Goal: Find specific page/section: Find specific page/section

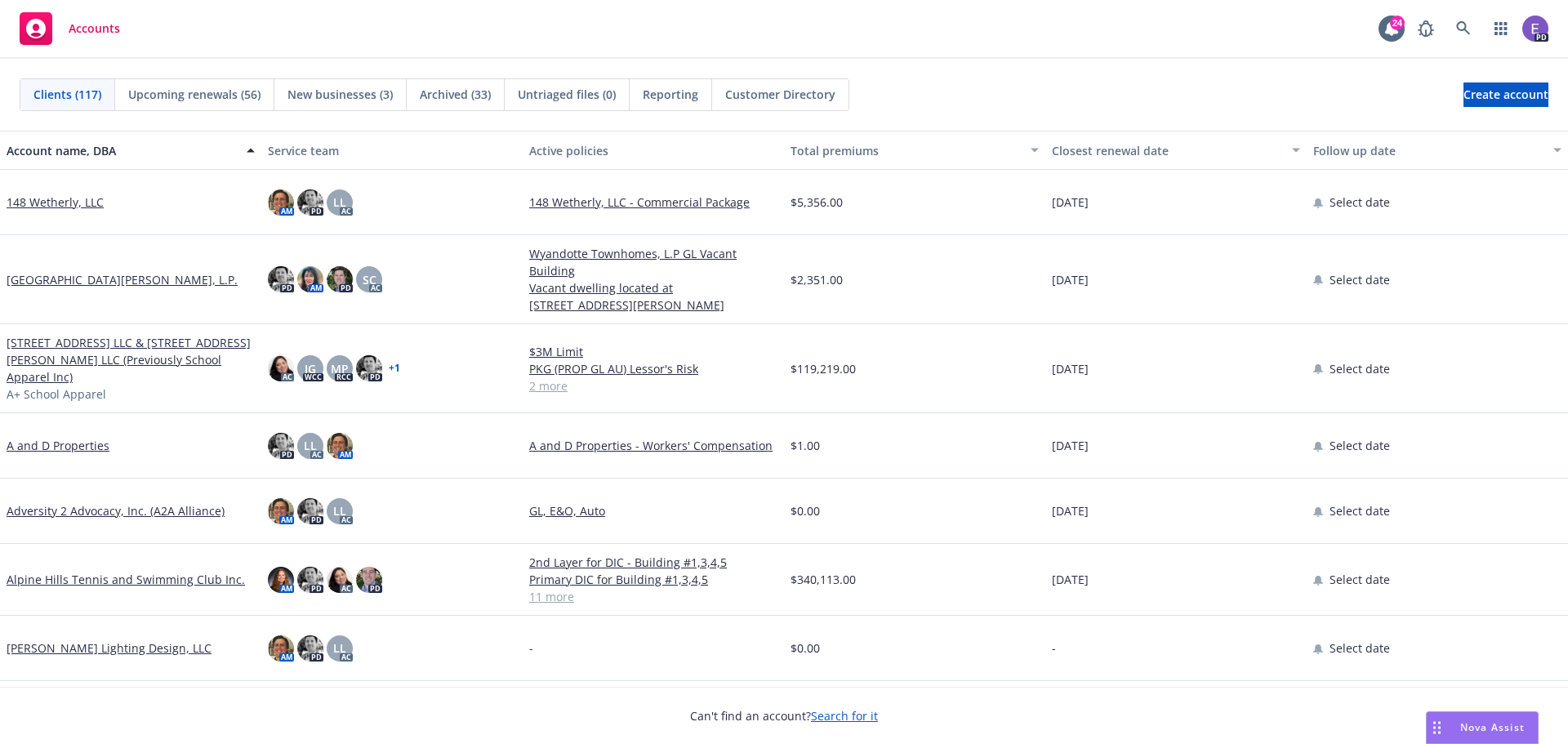
click at [439, 96] on span "Archived (33)" at bounding box center [455, 94] width 71 height 17
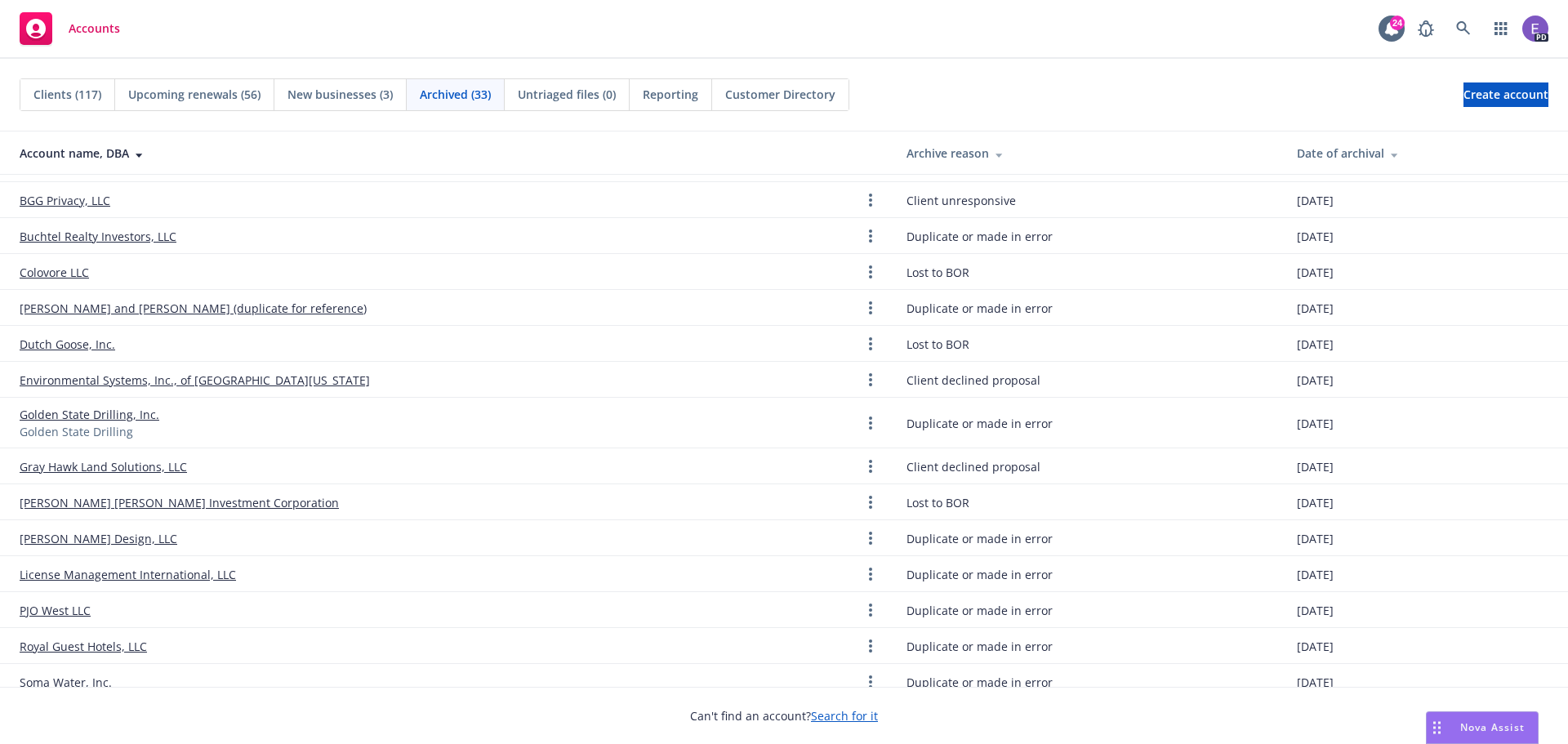
scroll to position [245, 0]
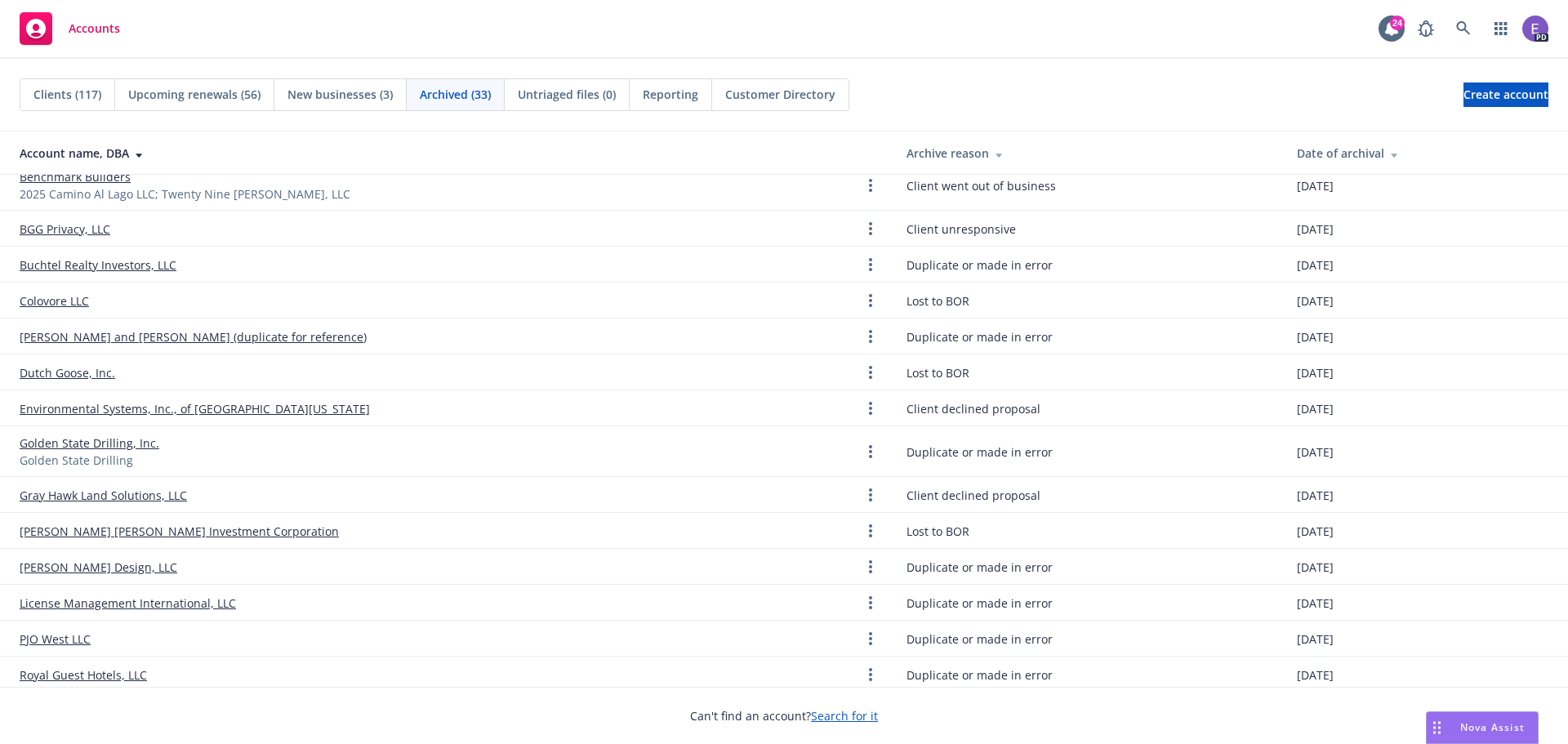
click at [35, 299] on link "Colovore LLC" at bounding box center [55, 300] width 70 height 17
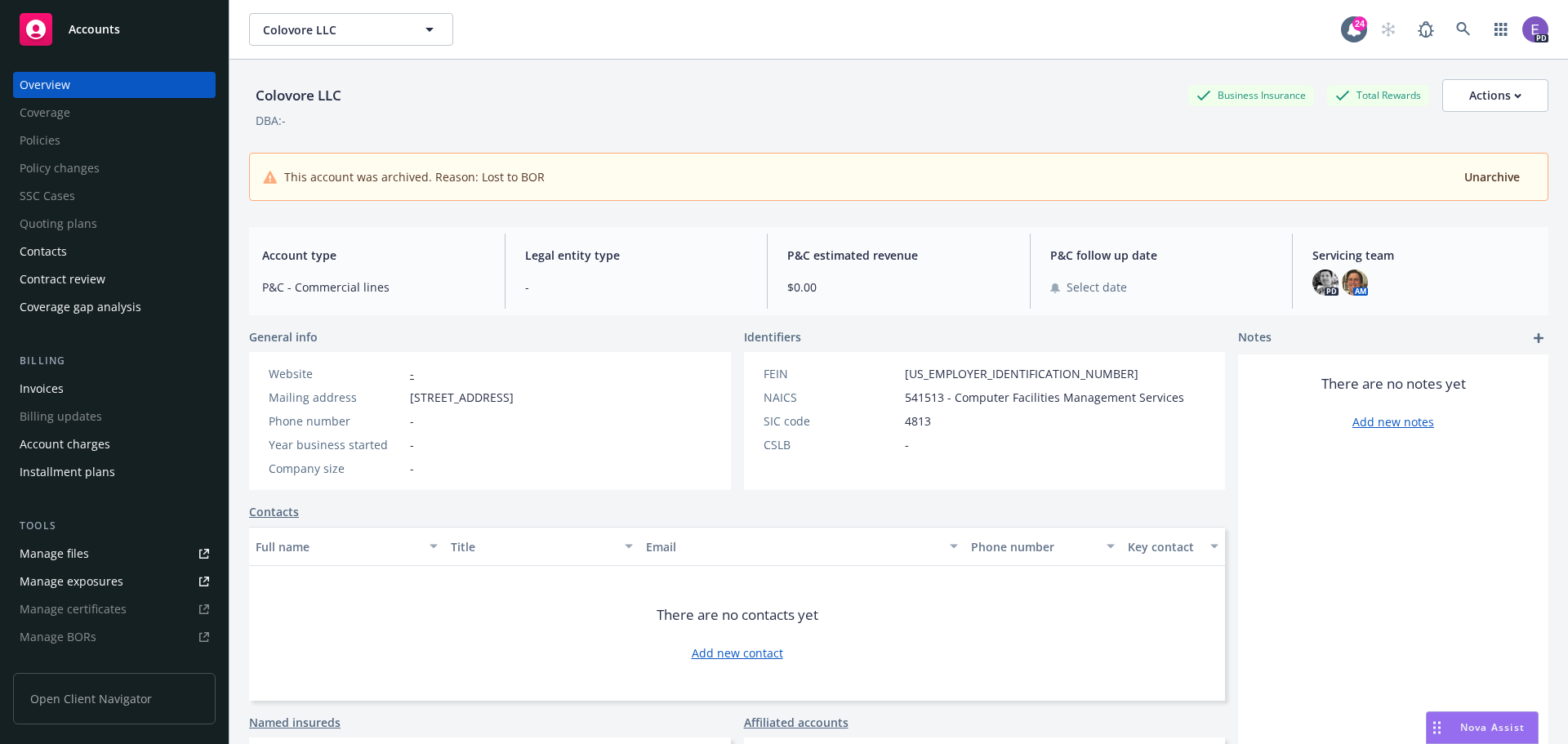
click at [94, 23] on span "Accounts" at bounding box center [94, 30] width 51 height 13
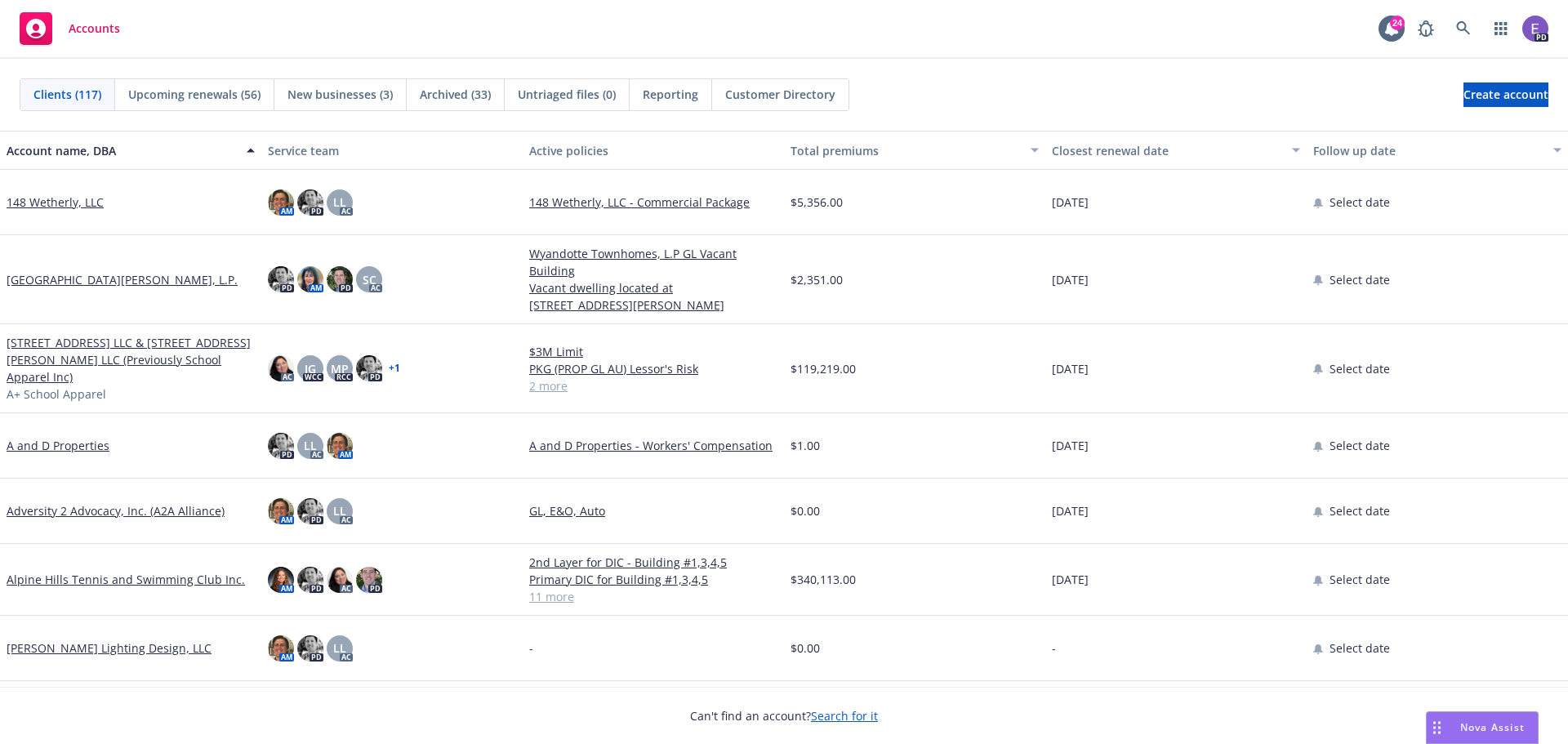
drag, startPoint x: 1526, startPoint y: 0, endPoint x: 707, endPoint y: 35, distance: 819.7
click at [707, 35] on div "Accounts 24 PD" at bounding box center [784, 30] width 1568 height 59
